Goal: Information Seeking & Learning: Learn about a topic

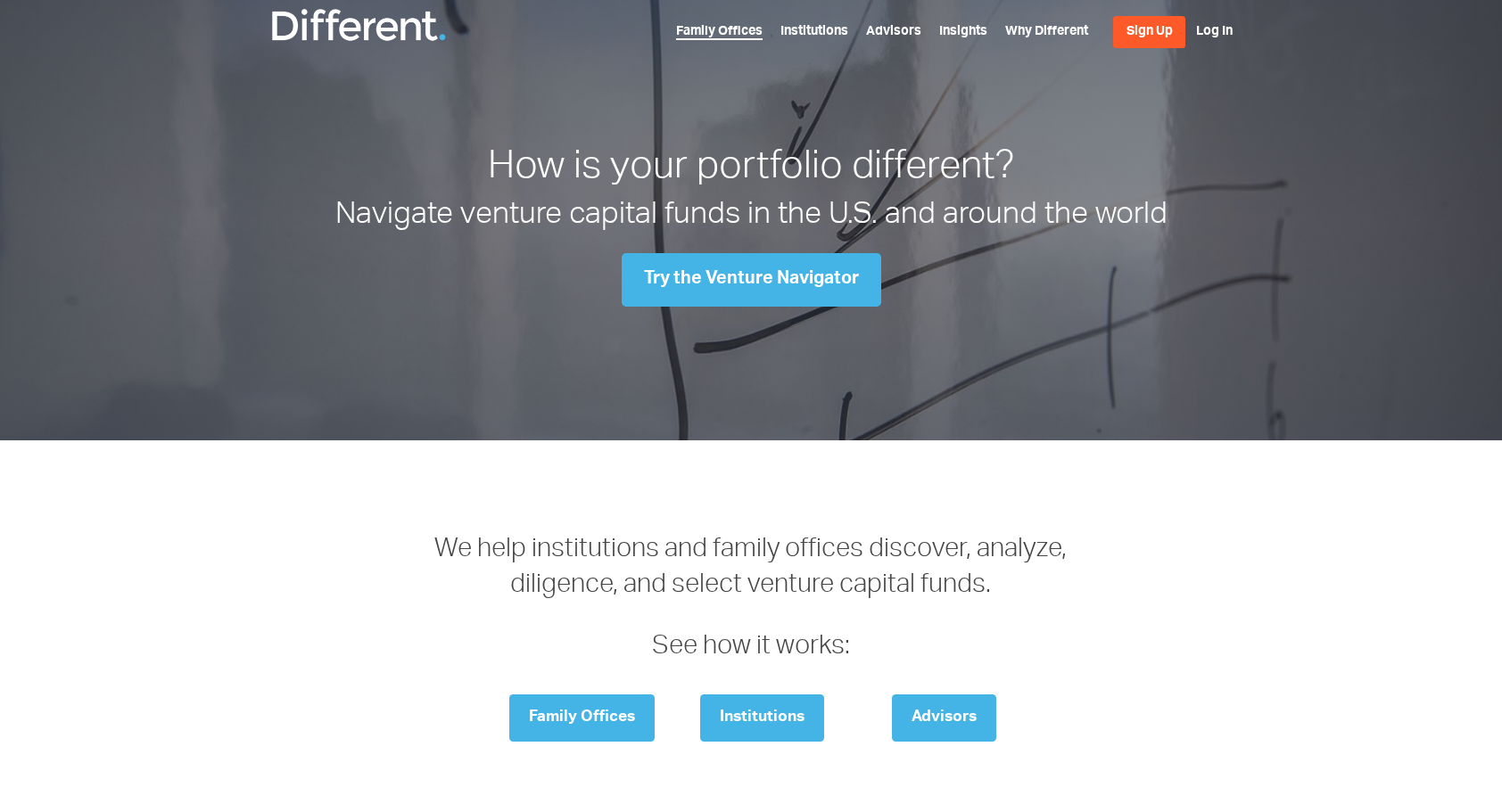
click at [720, 28] on link "Family Offices" at bounding box center [719, 33] width 86 height 15
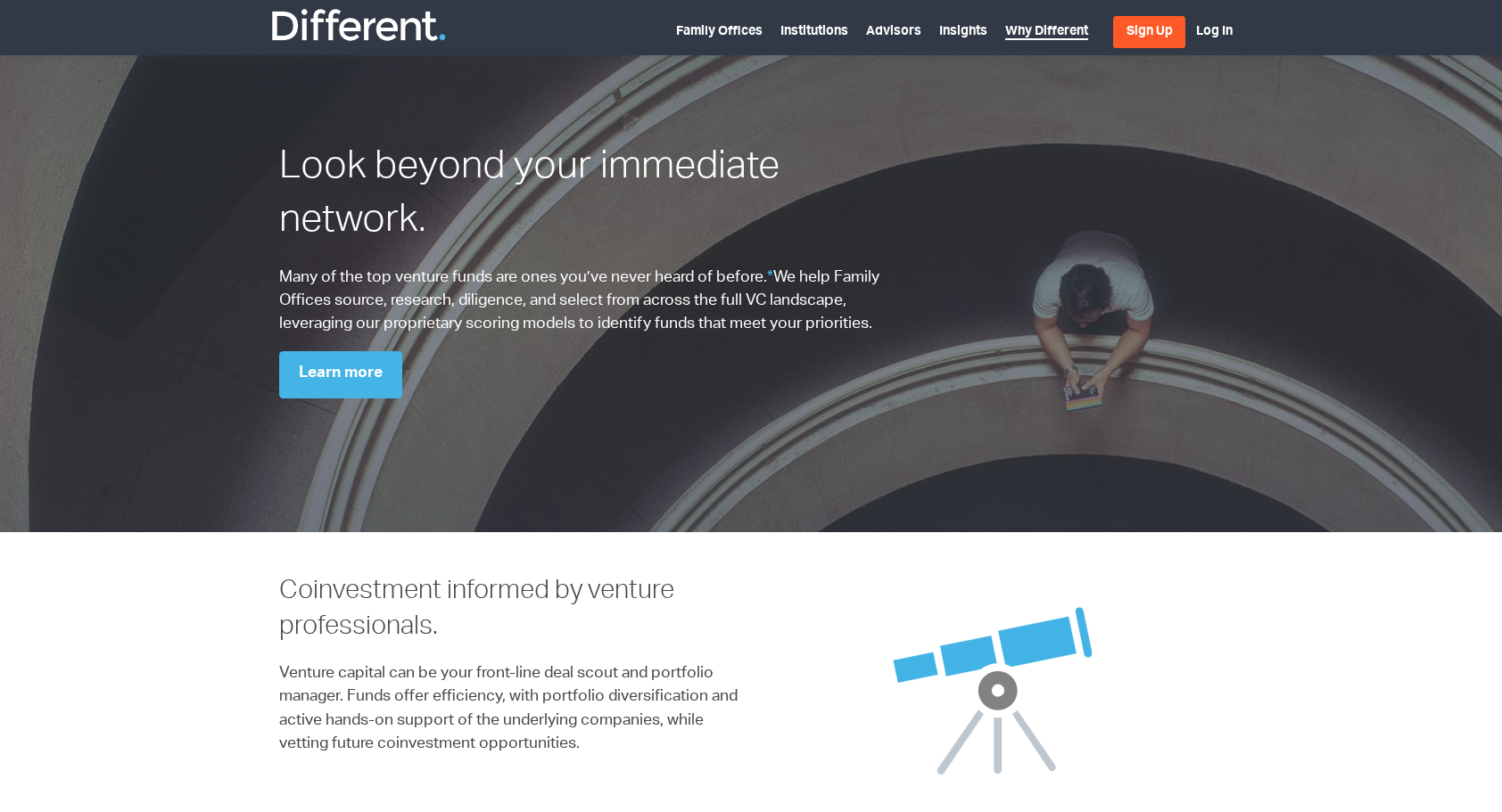
click at [1031, 37] on link "Why Different" at bounding box center [1046, 33] width 83 height 15
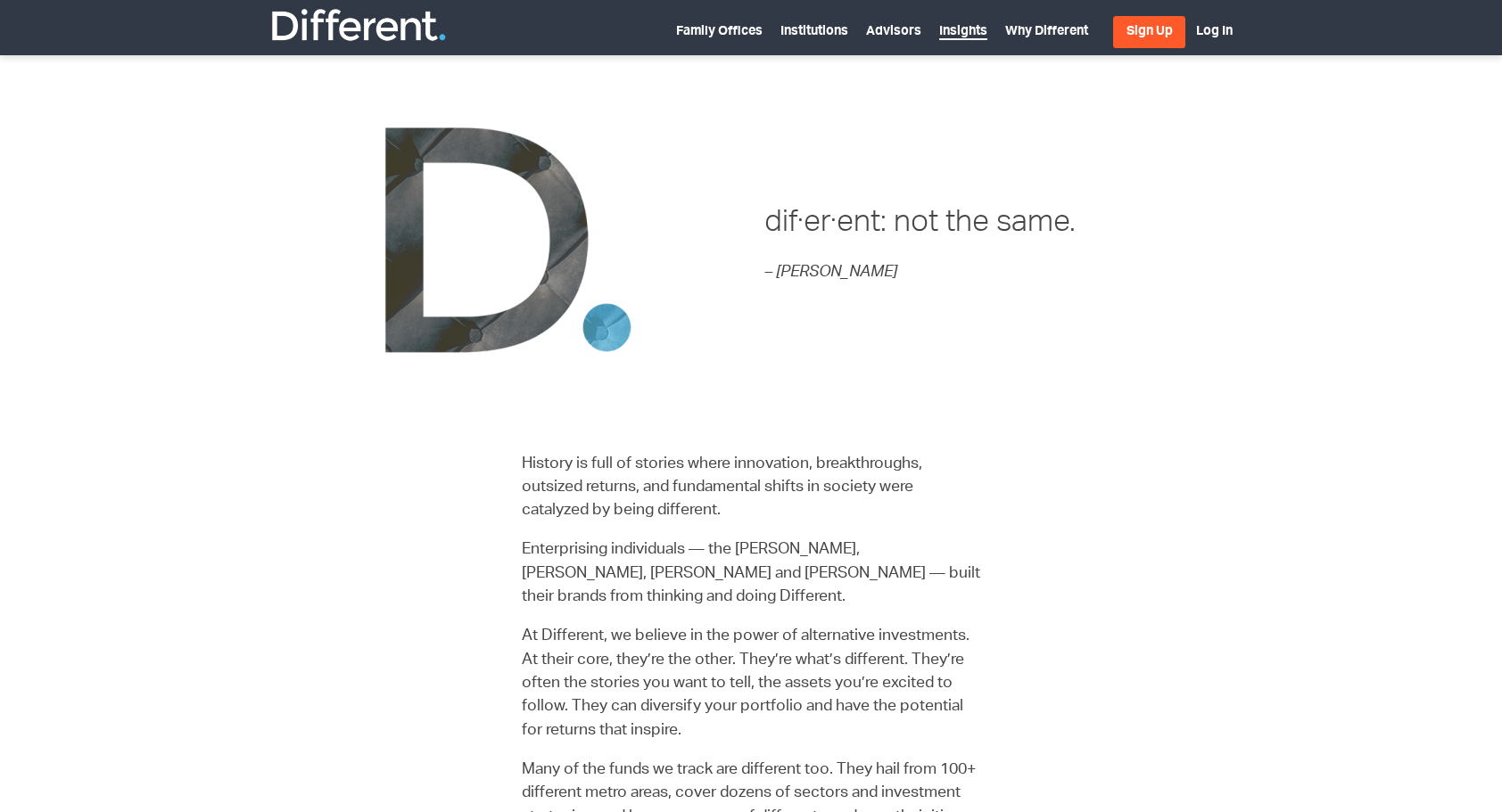
click at [958, 28] on link "Insights" at bounding box center [963, 33] width 48 height 15
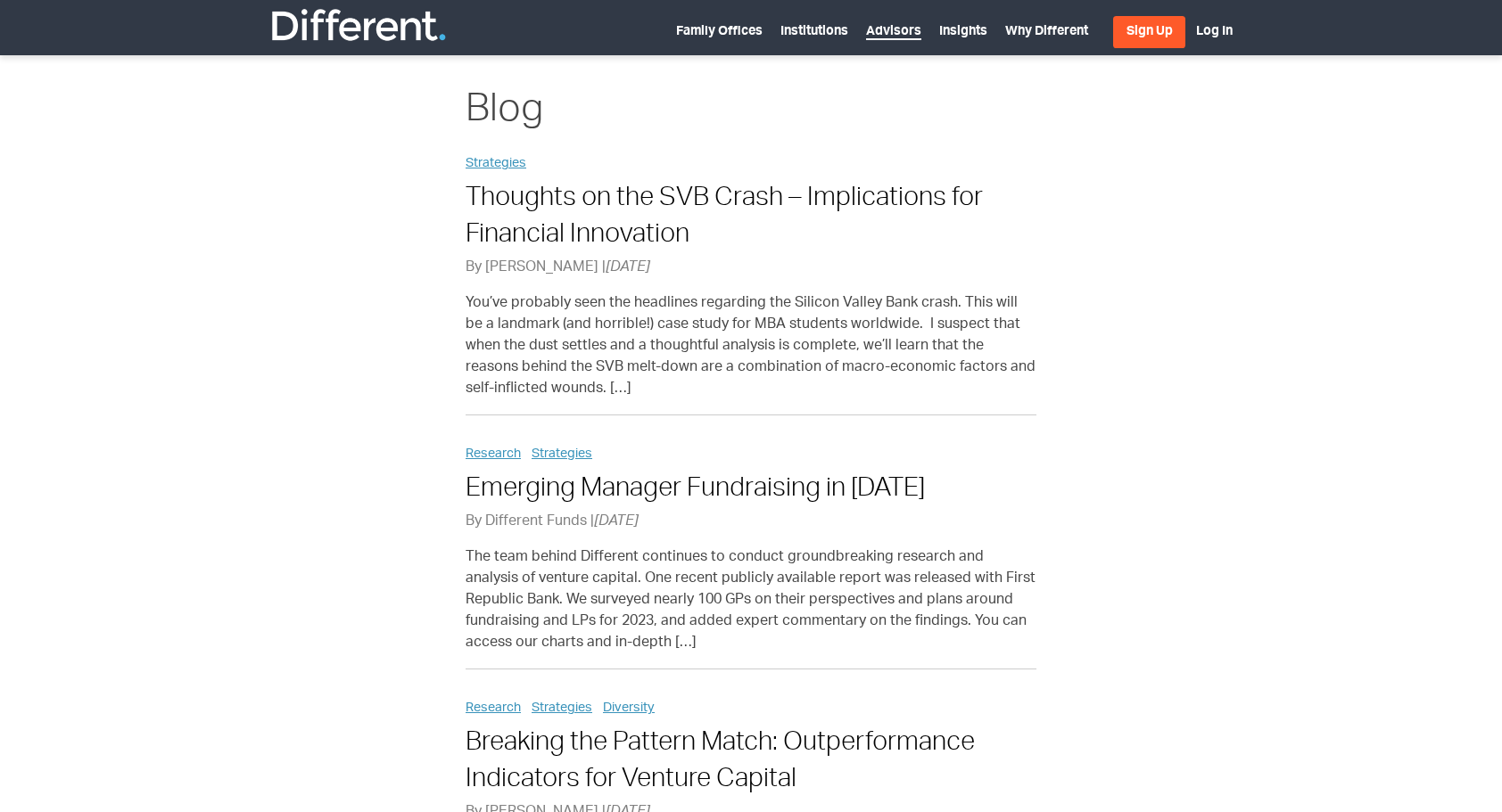
click at [892, 30] on link "Advisors" at bounding box center [893, 33] width 55 height 15
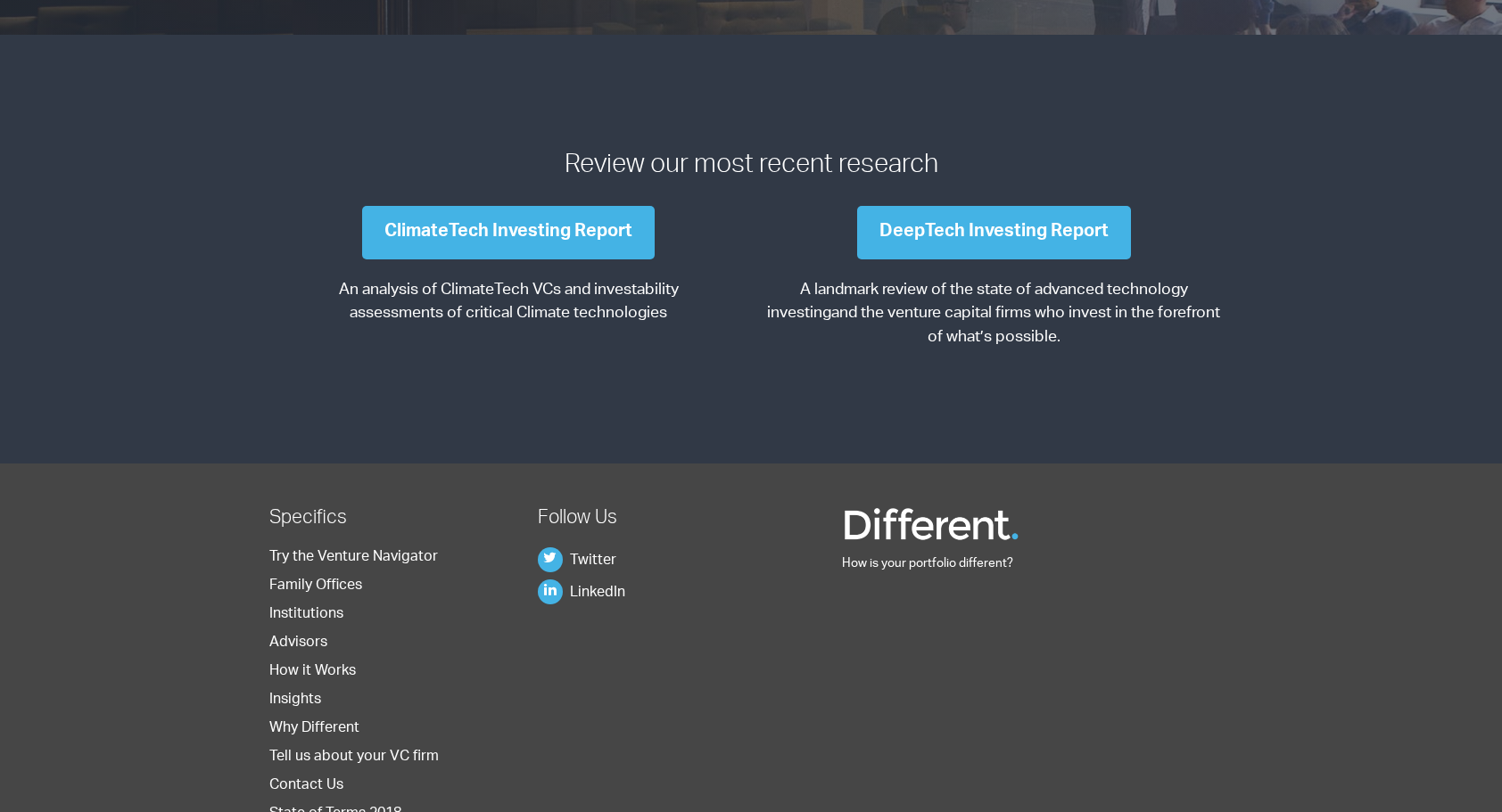
scroll to position [2045, 0]
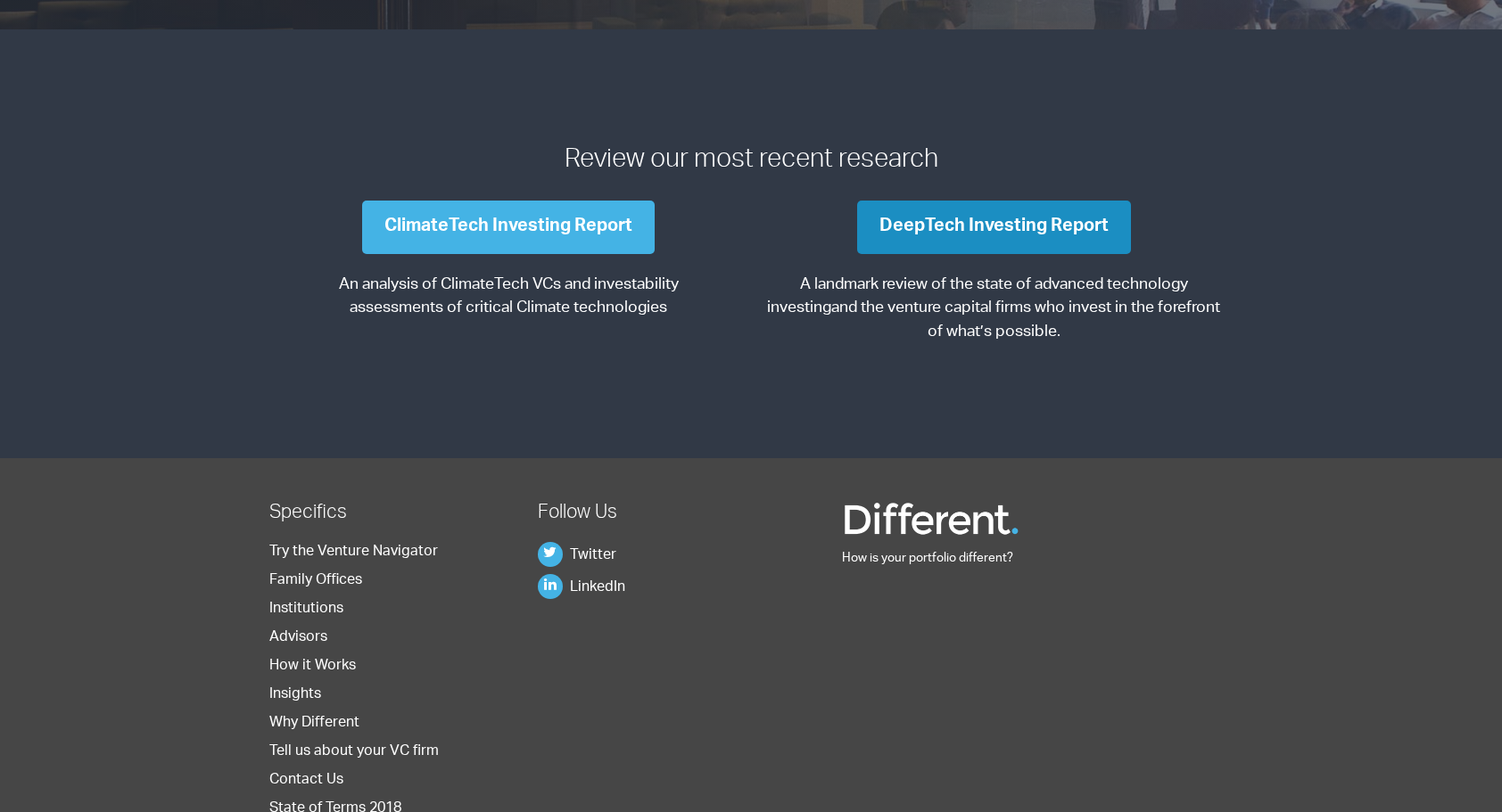
click at [1049, 227] on link "DeepTech Investing Report" at bounding box center [994, 227] width 274 height 54
